Goal: Task Accomplishment & Management: Manage account settings

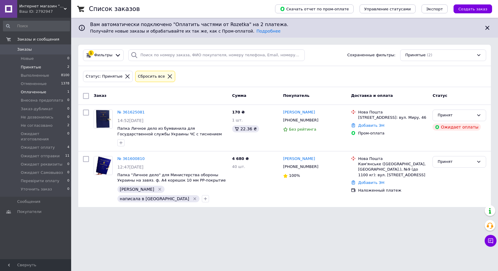
click at [40, 92] on span "Оплаченные" at bounding box center [34, 92] width 26 height 5
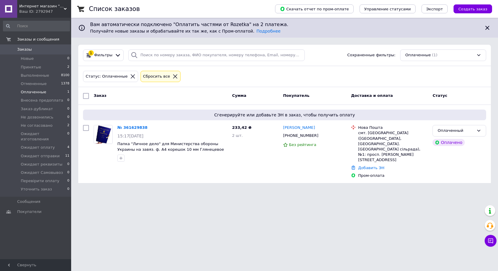
click at [225, 190] on html "Интернет магазин "UTEC - PACK" Ваш ID: 2792947 Сайт Интернет магазин "UTEC - PA…" at bounding box center [249, 95] width 498 height 190
click at [121, 158] on icon "button" at bounding box center [121, 158] width 3 height 3
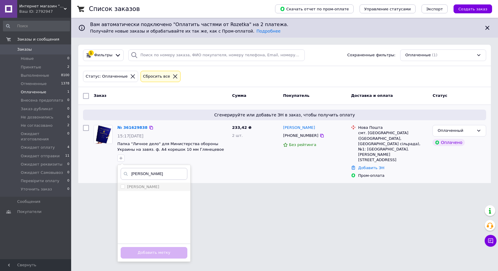
type input "настя"
click at [136, 187] on label "[PERSON_NAME]" at bounding box center [143, 187] width 32 height 4
checkbox input "true"
click at [165, 253] on button "Добавить метку" at bounding box center [154, 253] width 67 height 12
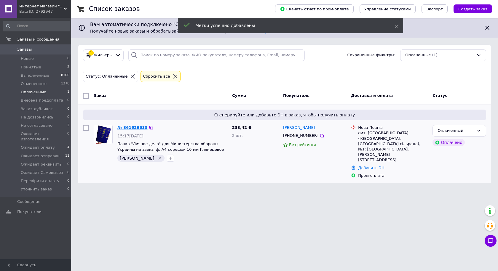
click at [134, 125] on link "№ 361629838" at bounding box center [132, 127] width 30 height 4
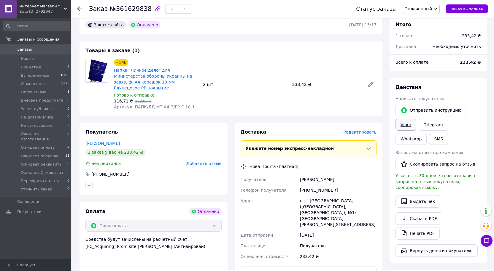
scroll to position [178, 0]
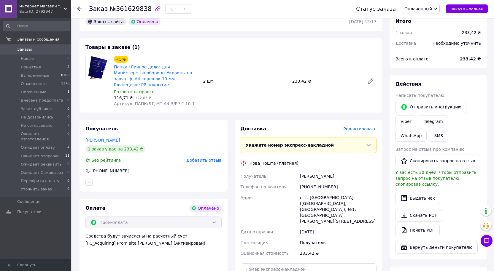
click at [224, 244] on div "Оплата Оплачено Пром-оплата Средства будут зачислены на расчетный счет [FC_Acqu…" at bounding box center [153, 260] width 148 height 123
click at [423, 7] on span "Оплаченный" at bounding box center [418, 9] width 28 height 5
click at [421, 38] on li "Отменен" at bounding box center [429, 38] width 54 height 9
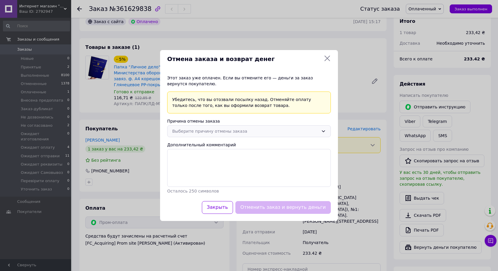
click at [224, 133] on div "Выберите причину отмены заказа" at bounding box center [245, 131] width 147 height 7
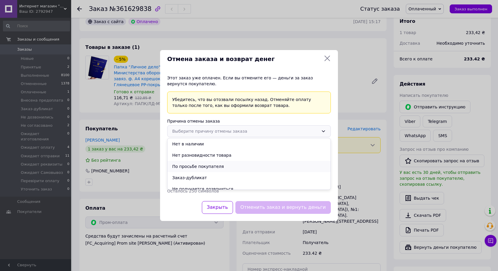
click at [211, 165] on li "По просьбе покупателя" at bounding box center [249, 166] width 163 height 11
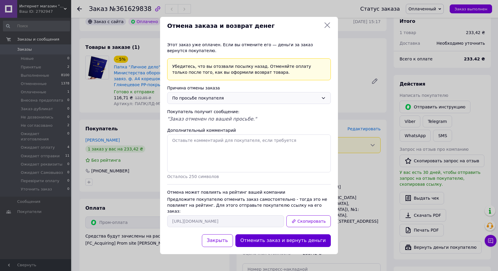
click at [279, 241] on button "Отменить заказ и вернуть деньги" at bounding box center [283, 241] width 96 height 13
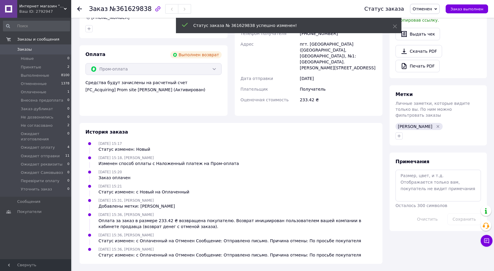
scroll to position [24, 0]
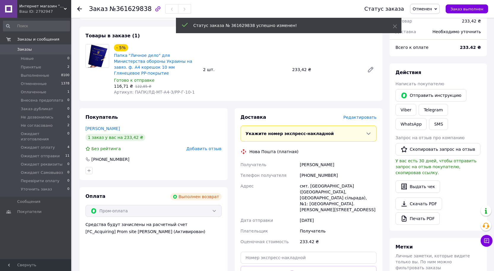
click at [317, 170] on div "+380669138220" at bounding box center [337, 175] width 79 height 11
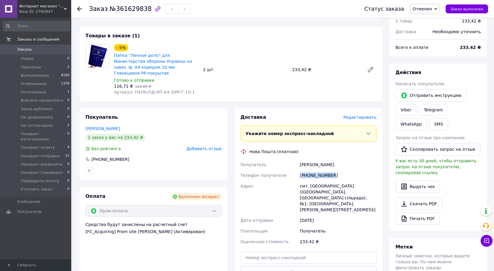
click at [317, 170] on div "+380669138220" at bounding box center [337, 175] width 79 height 11
copy div "+380669138220"
click at [227, 240] on div "Оплата Выполнен возврат Пром-оплата Средства будут зачислены на расчетный счет …" at bounding box center [153, 248] width 148 height 123
click at [313, 170] on div "+380669138220" at bounding box center [337, 175] width 79 height 11
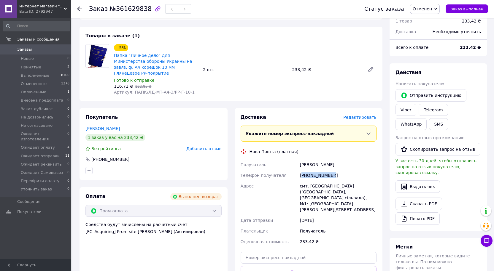
click at [313, 170] on div "+380669138220" at bounding box center [337, 175] width 79 height 11
copy div "+380669138220"
click at [167, 57] on link "Папка "Личное дело" для Министерства обороны Украины на завяз. ф. А4 корешок 10…" at bounding box center [153, 64] width 78 height 23
click at [38, 69] on span "Принятые" at bounding box center [31, 67] width 20 height 5
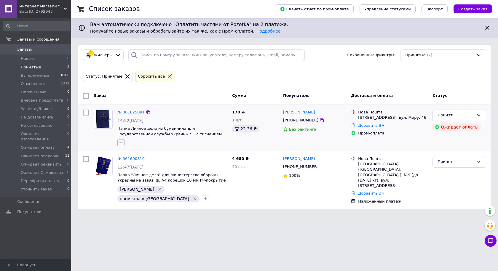
click at [122, 144] on icon "button" at bounding box center [121, 143] width 5 height 5
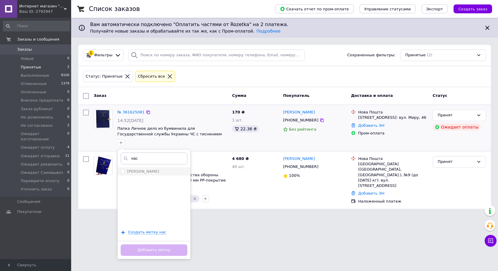
type input "нас"
click at [139, 171] on div "[PERSON_NAME]" at bounding box center [154, 171] width 67 height 5
checkbox input "true"
click at [171, 250] on button "Добавить метку" at bounding box center [154, 251] width 67 height 12
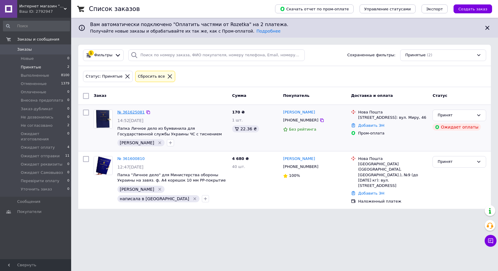
click at [125, 113] on link "№ 361625081" at bounding box center [130, 112] width 27 height 4
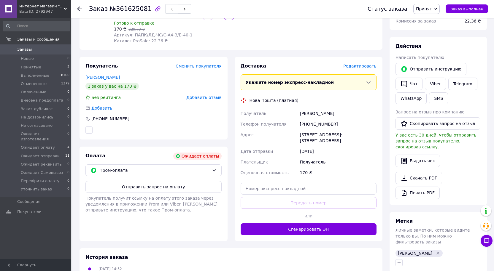
scroll to position [89, 0]
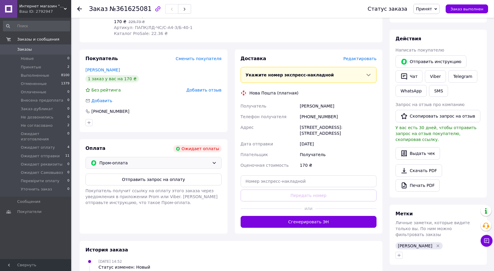
click at [201, 160] on span "Пром-оплата" at bounding box center [154, 163] width 110 height 7
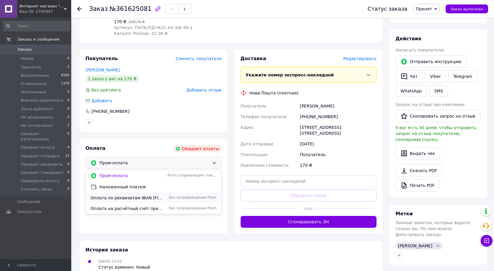
click at [154, 195] on span "Оплата по реквизитам IBAN UA583052990000026005045925289" at bounding box center [127, 198] width 75 height 6
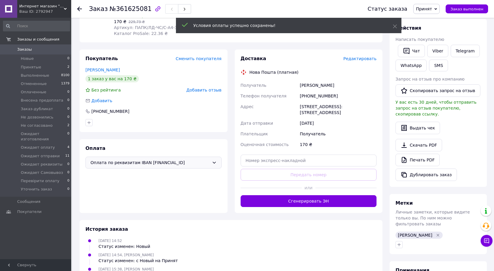
click at [432, 10] on span "Принят" at bounding box center [424, 9] width 16 height 5
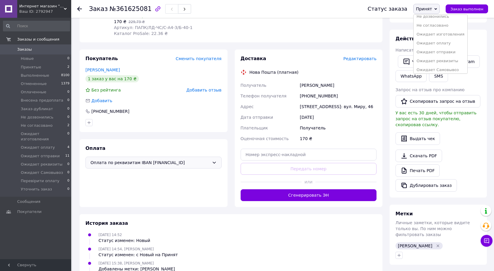
scroll to position [59, 0]
click at [444, 35] on li "Ожидает оплату" at bounding box center [440, 32] width 54 height 9
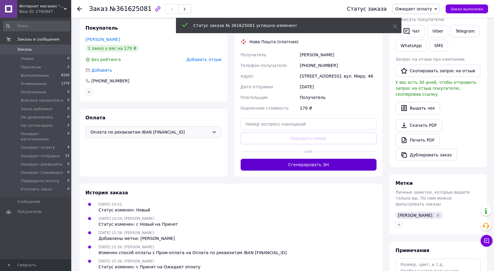
scroll to position [148, 0]
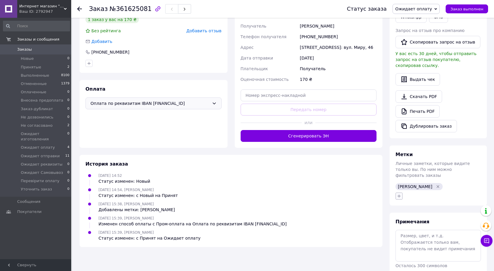
click at [399, 195] on icon "button" at bounding box center [398, 196] width 3 height 3
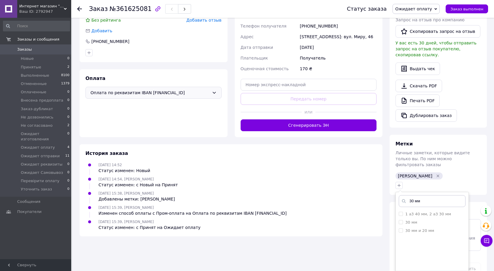
scroll to position [165, 0]
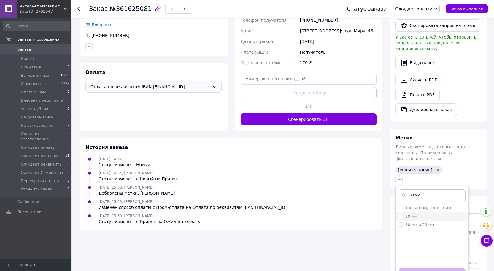
type input "30 мм"
click at [410, 214] on label "30 мм" at bounding box center [411, 216] width 12 height 4
checkbox input "true"
click at [434, 269] on button "Добавить метку" at bounding box center [432, 275] width 67 height 12
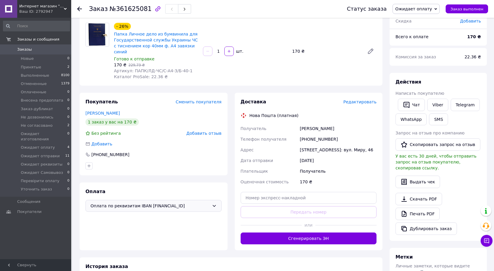
scroll to position [45, 0]
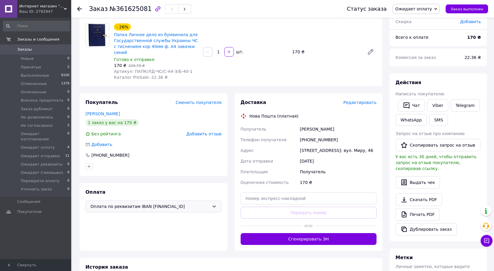
click at [311, 135] on div "+380666758687" at bounding box center [337, 140] width 79 height 11
copy div "+380666758687"
click at [224, 240] on div "Оплата Оплата по реквизитам IBAN UA583052990000026005045925289" at bounding box center [153, 217] width 148 height 68
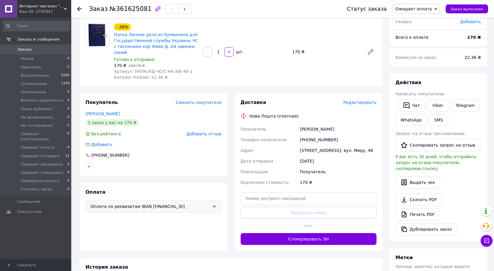
click at [182, 252] on div "Заказ с приложения 12.09.2025 | 14:52 Товары в заказе (1) Добавить товар - 26% …" at bounding box center [231, 187] width 310 height 415
click at [153, 241] on div "Оплата Оплата по реквизитам IBAN UA583052990000026005045925289" at bounding box center [153, 217] width 148 height 68
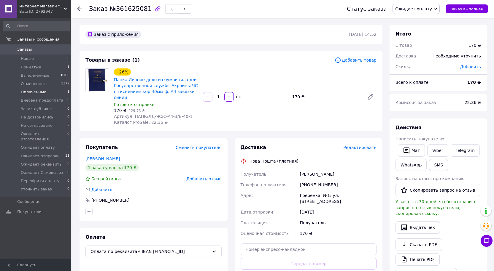
click at [30, 94] on span "Оплаченные" at bounding box center [34, 92] width 26 height 5
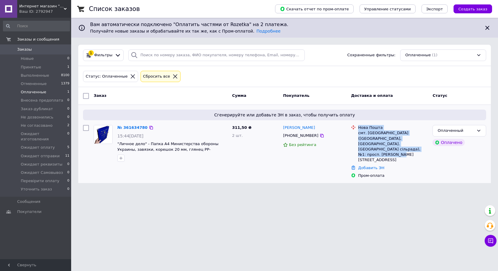
drag, startPoint x: 359, startPoint y: 124, endPoint x: 371, endPoint y: 153, distance: 31.2
click at [371, 153] on li "Нова Пошта смт. Петриківка (Дніпропетровська обл., Дніпровський р-н. Петриківсь…" at bounding box center [389, 144] width 77 height 40
copy div "Нова Пошта смт. Петриківка (Дніпропетровська обл., Дніпровський р-н. Петриківсь…"
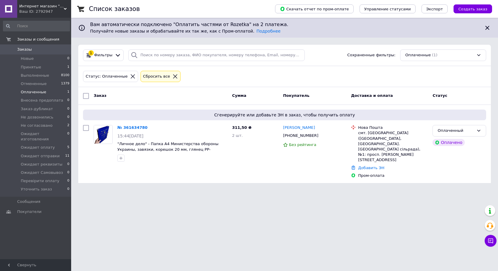
click at [176, 190] on html "Интернет магазин "UTEC - PACK" Ваш ID: 2792947 Сайт Интернет магазин "UTEC - PA…" at bounding box center [249, 95] width 498 height 190
click at [121, 160] on icon "button" at bounding box center [121, 158] width 5 height 5
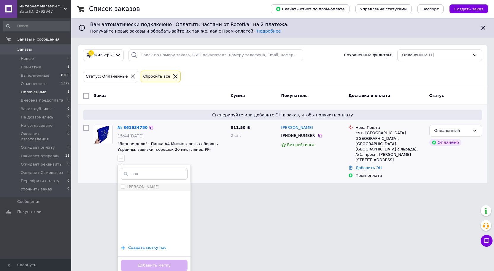
type input "нас"
click at [150, 189] on div "[PERSON_NAME]" at bounding box center [154, 186] width 67 height 5
checkbox input "true"
click at [153, 263] on button "Добавить метку" at bounding box center [154, 266] width 67 height 12
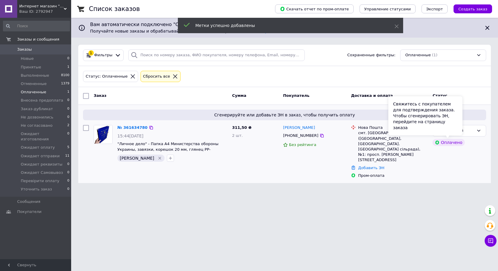
click at [457, 126] on div "Свяжитесь с покупателем для подтверждения заказа. Чтобы сгенерировать ЭН, перей…" at bounding box center [426, 115] width 74 height 39
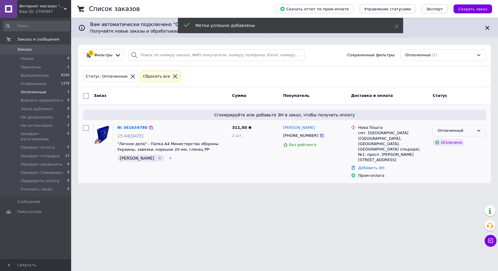
click at [472, 129] on div "Оплаченный" at bounding box center [456, 131] width 36 height 6
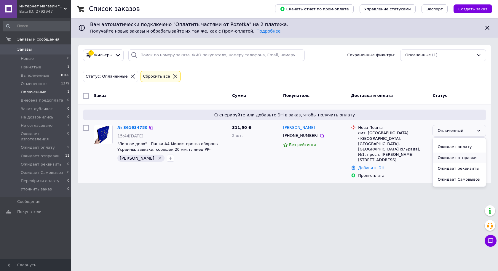
click at [461, 153] on li "Ожидает отправки" at bounding box center [459, 158] width 53 height 11
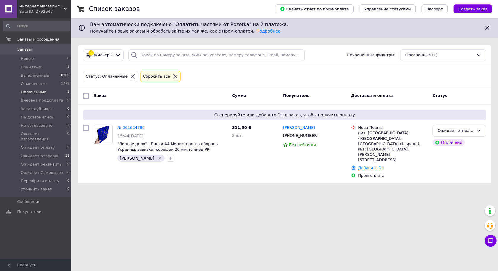
click at [215, 190] on html "Интернет магазин "UTEC - PACK" Ваш ID: 2792947 Сайт Интернет магазин "UTEC - PA…" at bounding box center [249, 95] width 498 height 190
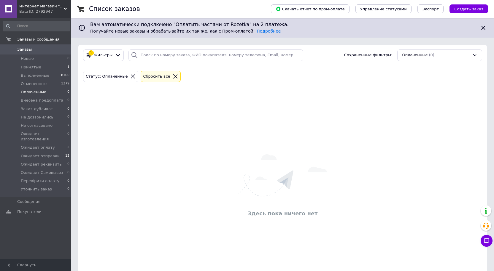
click at [135, 102] on div "Здесь пока ничего нет" at bounding box center [282, 186] width 408 height 187
click at [23, 65] on span "Принятые" at bounding box center [31, 67] width 20 height 5
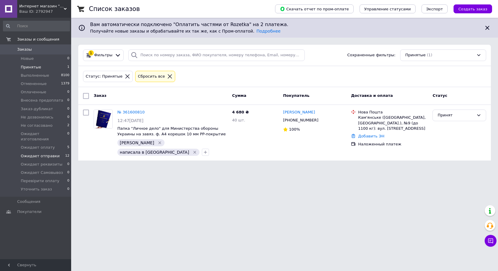
click at [48, 154] on span "Ожидает отправки" at bounding box center [40, 156] width 39 height 5
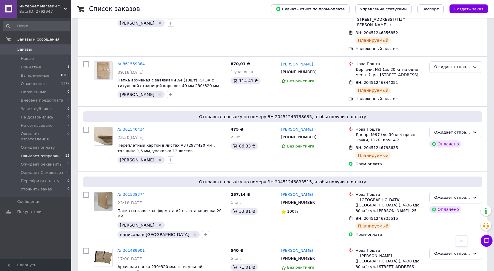
scroll to position [561, 0]
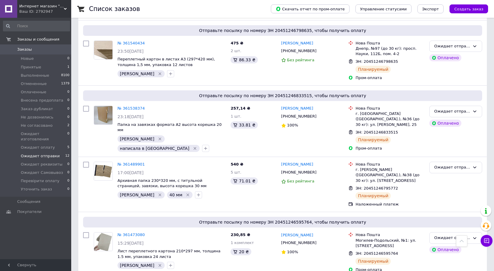
checkbox input "true"
click at [87, 233] on input "checkbox" at bounding box center [86, 236] width 6 height 6
checkbox input "true"
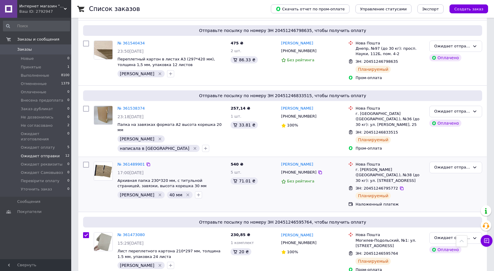
click at [86, 162] on input "checkbox" at bounding box center [86, 165] width 6 height 6
checkbox input "true"
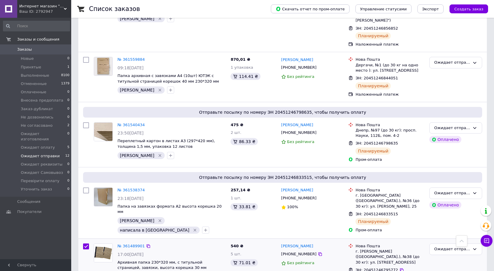
scroll to position [472, 0]
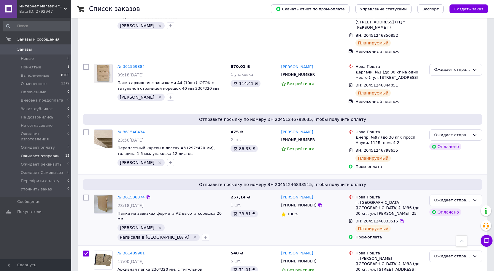
click at [83, 195] on input "checkbox" at bounding box center [86, 198] width 6 height 6
checkbox input "true"
click at [85, 130] on input "checkbox" at bounding box center [86, 133] width 6 height 6
checkbox input "true"
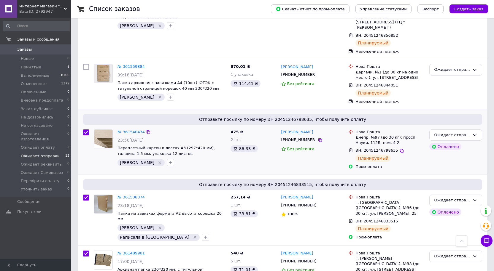
checkbox input "true"
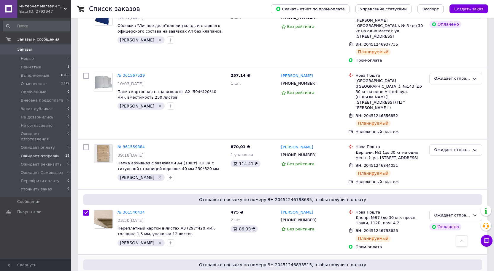
scroll to position [383, 0]
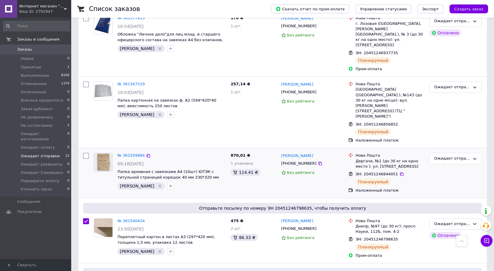
click at [85, 153] on input "checkbox" at bounding box center [86, 156] width 6 height 6
checkbox input "true"
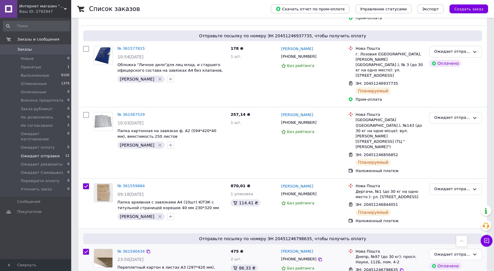
scroll to position [324, 0]
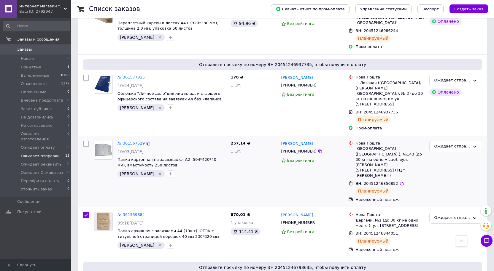
click at [84, 141] on input "checkbox" at bounding box center [86, 144] width 6 height 6
checkbox input "true"
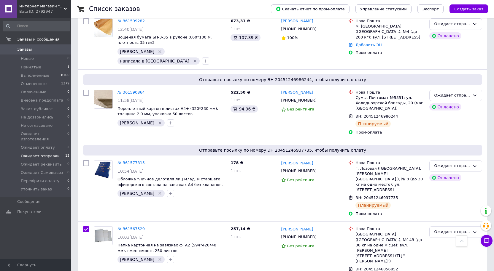
scroll to position [235, 0]
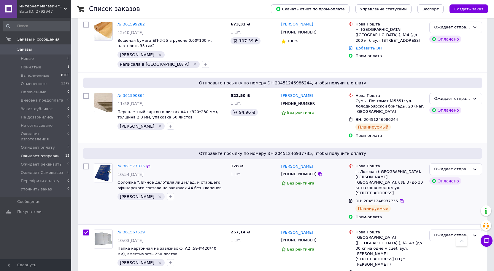
click at [87, 164] on input "checkbox" at bounding box center [86, 167] width 6 height 6
checkbox input "true"
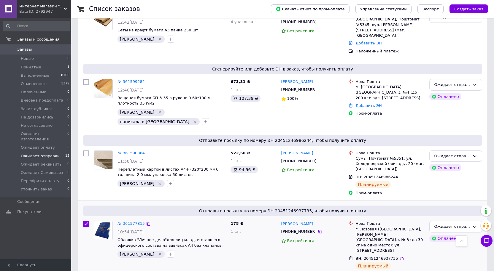
scroll to position [175, 0]
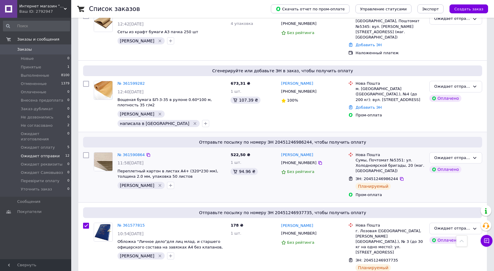
click at [87, 152] on input "checkbox" at bounding box center [86, 155] width 6 height 6
checkbox input "true"
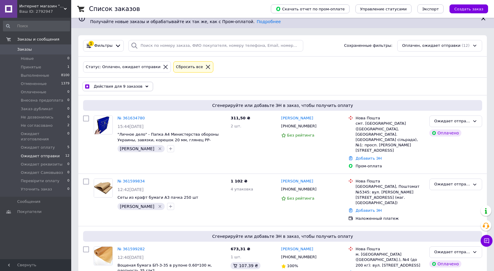
scroll to position [0, 0]
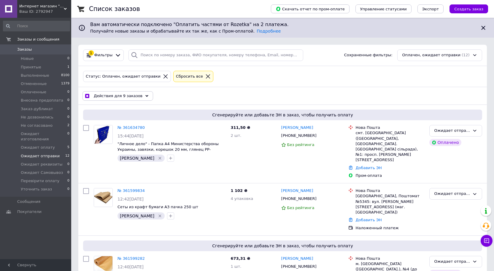
click at [139, 98] on div "Действия для 9 заказов" at bounding box center [117, 95] width 71 height 9
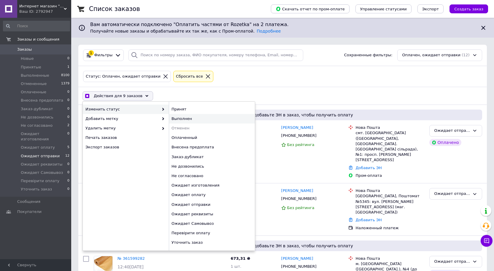
checkbox input "true"
click at [182, 118] on div "Выполнен" at bounding box center [212, 118] width 86 height 9
checkbox input "false"
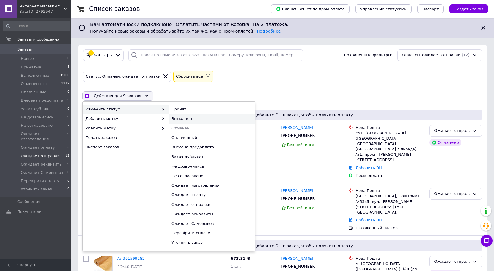
checkbox input "false"
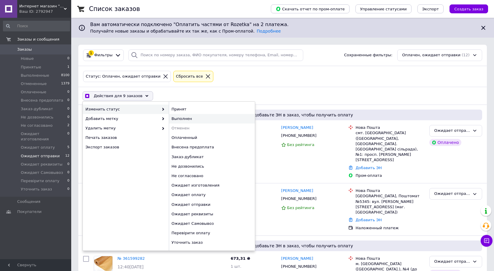
checkbox input "false"
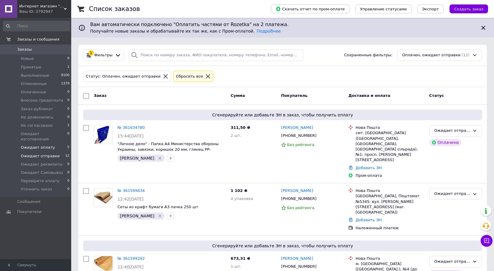
click at [48, 145] on span "Ожидает оплату" at bounding box center [38, 147] width 34 height 5
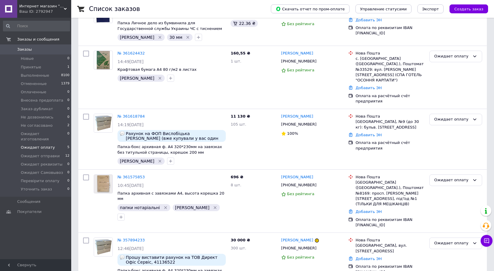
scroll to position [113, 0]
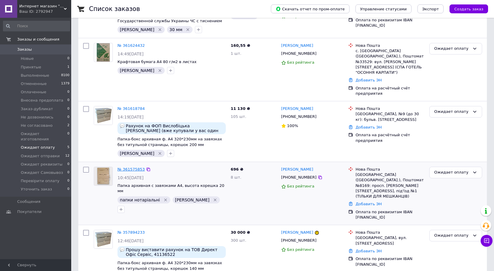
click at [128, 167] on link "№ 361575853" at bounding box center [130, 169] width 27 height 4
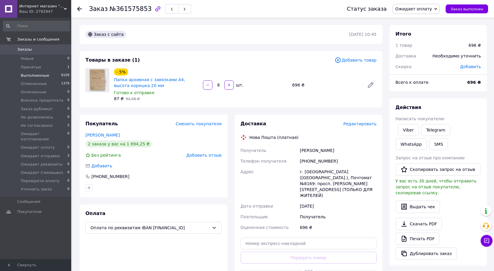
click at [36, 77] on span "Выполненные" at bounding box center [35, 75] width 28 height 5
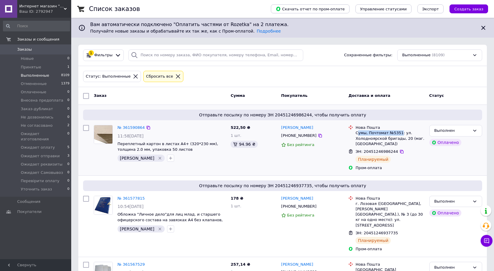
drag, startPoint x: 357, startPoint y: 134, endPoint x: 398, endPoint y: 135, distance: 41.0
click at [398, 135] on div "Сумы, Почтомат №5351: ул. Холодноярской бригады, 20 (маг. АТБ)" at bounding box center [389, 138] width 69 height 16
copy div "умы, Почтомат №5351"
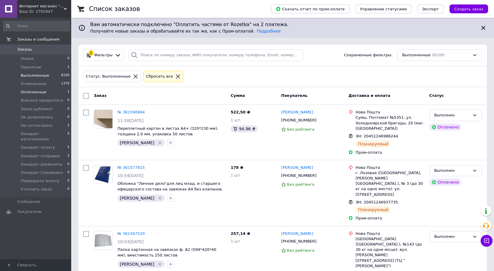
click at [36, 93] on span "Оплаченные" at bounding box center [34, 92] width 26 height 5
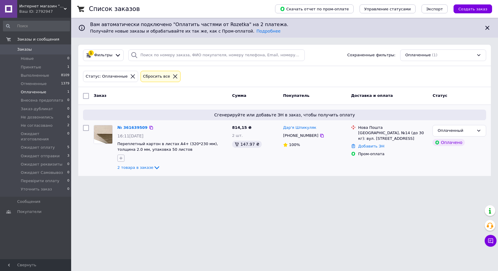
click at [120, 157] on icon "button" at bounding box center [121, 158] width 5 height 5
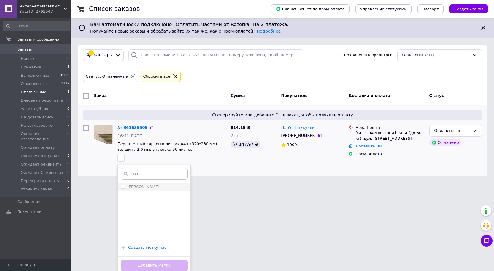
type input "нас"
click at [135, 188] on label "[PERSON_NAME]" at bounding box center [143, 187] width 32 height 4
checkbox input "true"
drag, startPoint x: 154, startPoint y: 265, endPoint x: 160, endPoint y: 252, distance: 15.3
click at [154, 265] on button "Добавить метку" at bounding box center [154, 266] width 67 height 12
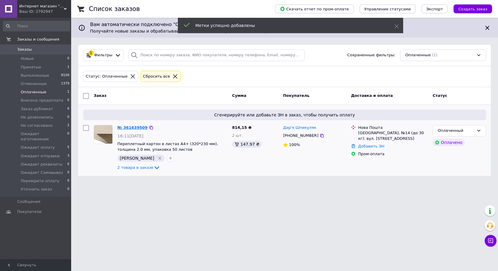
click at [133, 127] on link "№ 361639509" at bounding box center [132, 127] width 30 height 4
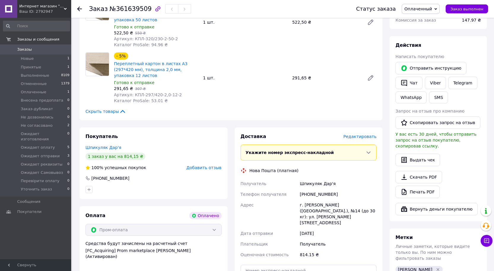
scroll to position [237, 0]
click at [421, 10] on span "Оплаченный" at bounding box center [418, 9] width 28 height 5
click at [427, 42] on li "Ожидает отправки" at bounding box center [429, 41] width 54 height 9
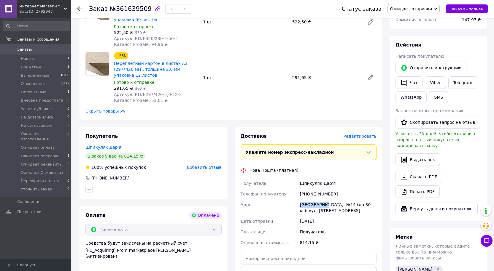
drag, startPoint x: 297, startPoint y: 182, endPoint x: 322, endPoint y: 184, distance: 25.0
click at [322, 184] on div "Получатель Шпикуляк Дар'я Телефон получателя +380955047853 Адрес Львів, №14 (до…" at bounding box center [308, 213] width 139 height 70
copy div "Адрес Львів, №14"
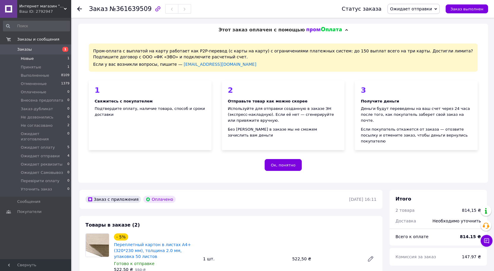
click at [32, 60] on span "Новые" at bounding box center [27, 58] width 13 height 5
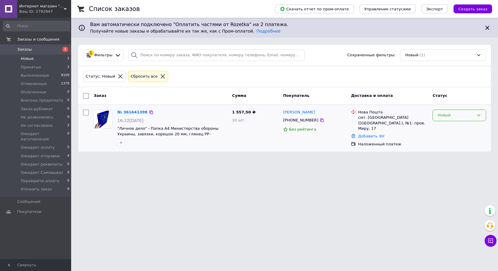
click at [448, 115] on div "Новый" at bounding box center [456, 115] width 36 height 6
click at [447, 127] on li "Принят" at bounding box center [459, 127] width 53 height 11
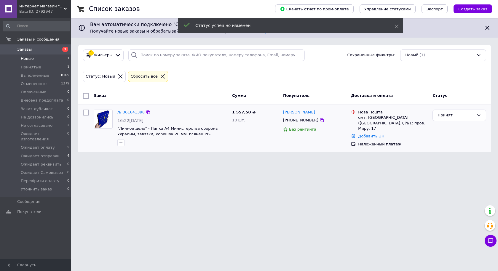
click at [116, 143] on div "№ 361641398 16:22, 12.09.2025 "Личное дело" - Папка А4 Министерства обороны Укр…" at bounding box center [172, 128] width 115 height 42
click at [119, 144] on icon "button" at bounding box center [121, 143] width 5 height 5
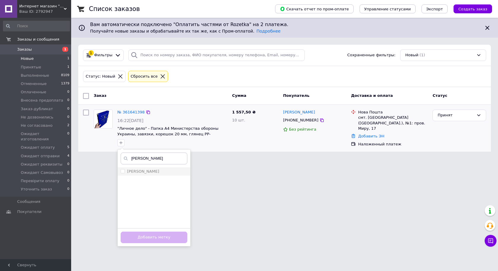
type input "настя"
click at [147, 173] on div "[PERSON_NAME]" at bounding box center [154, 171] width 67 height 5
checkbox input "true"
click at [161, 235] on button "Добавить метку" at bounding box center [154, 238] width 67 height 12
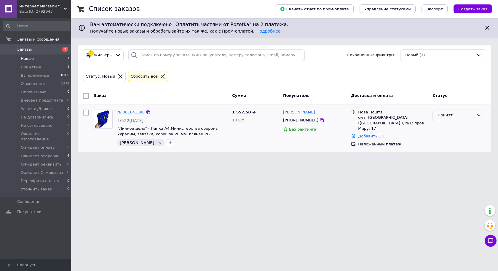
click at [445, 112] on div "Принят" at bounding box center [460, 116] width 54 height 12
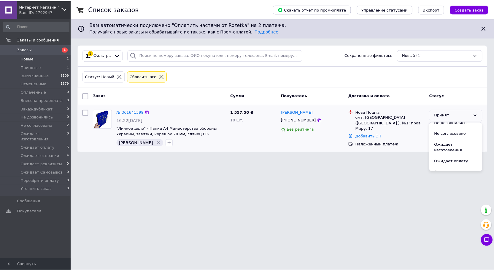
scroll to position [59, 0]
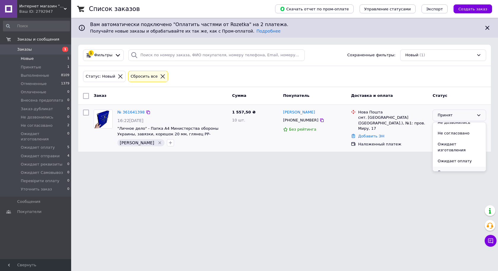
click at [459, 167] on li "Ожидает отправки" at bounding box center [459, 172] width 53 height 11
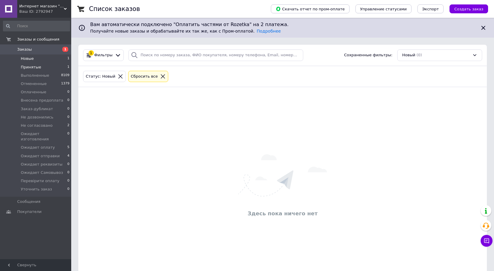
click at [33, 67] on span "Принятые" at bounding box center [31, 67] width 20 height 5
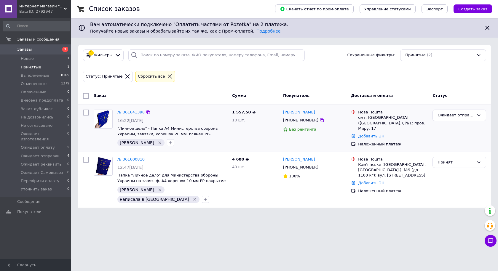
click at [125, 114] on link "№ 361641398" at bounding box center [130, 112] width 27 height 4
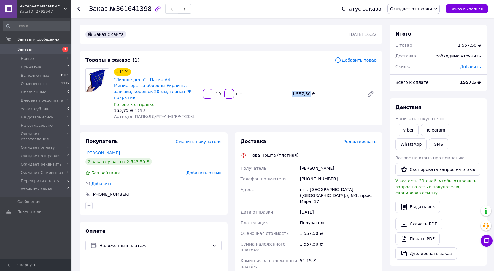
drag, startPoint x: 289, startPoint y: 91, endPoint x: 306, endPoint y: 93, distance: 16.8
click at [307, 93] on div "1 557,50 ₴" at bounding box center [326, 94] width 72 height 8
copy div "1 557,50"
click at [309, 163] on div "[PERSON_NAME]" at bounding box center [337, 168] width 79 height 11
click at [309, 163] on div "Цокало Оксана" at bounding box center [337, 168] width 79 height 11
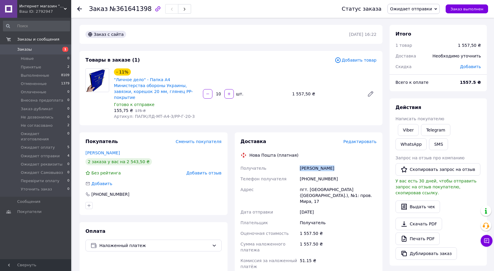
click at [309, 163] on div "Цокало Оксана" at bounding box center [337, 168] width 79 height 11
copy div "Цокало Оксана"
click at [310, 176] on div "+380974598457" at bounding box center [337, 179] width 79 height 11
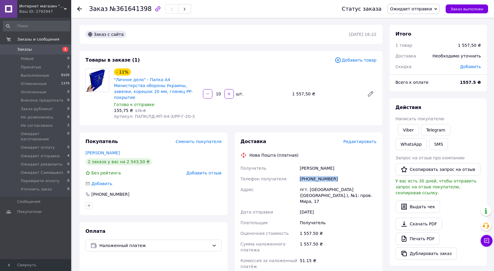
copy div "+380974598457"
drag, startPoint x: 298, startPoint y: 184, endPoint x: 366, endPoint y: 184, distance: 68.5
click at [366, 184] on div "Получатель Цокало Оксана Телефон получателя +380974598457 Адрес пгт. Лысянка (Ч…" at bounding box center [308, 226] width 139 height 126
copy div "Адрес пгт. Лысянка (Черкасская обл.), №1"
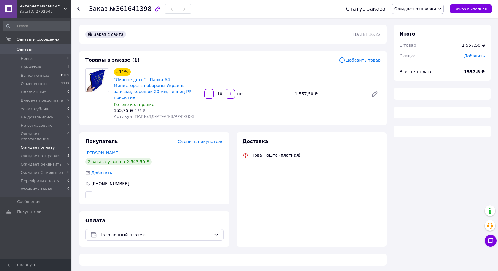
click at [39, 145] on span "Ожидает оплату" at bounding box center [38, 147] width 34 height 5
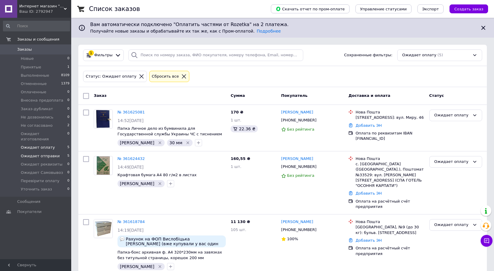
click at [39, 154] on span "Ожидает отправки" at bounding box center [40, 156] width 39 height 5
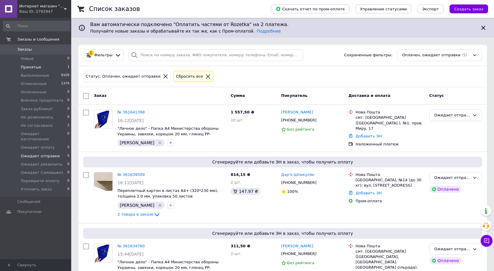
click at [43, 70] on li "Принятые 1" at bounding box center [36, 67] width 73 height 8
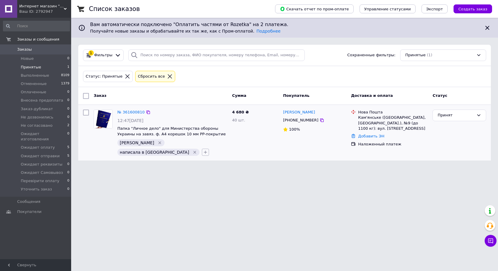
click at [202, 149] on button "button" at bounding box center [205, 152] width 7 height 7
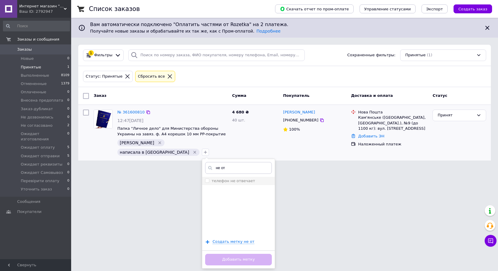
type input "не от"
click at [217, 179] on label "телефон не отвечает" at bounding box center [234, 181] width 44 height 4
checkbox input "true"
click at [241, 254] on button "Добавить метку" at bounding box center [238, 260] width 67 height 12
